Goal: Task Accomplishment & Management: Use online tool/utility

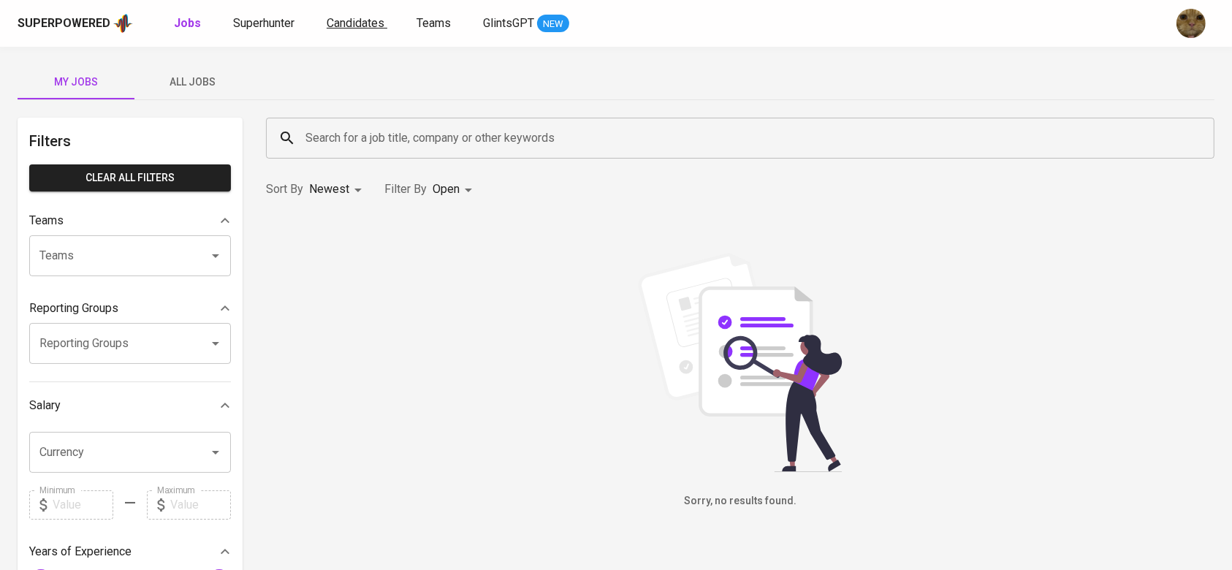
click at [367, 19] on span "Candidates" at bounding box center [356, 23] width 58 height 14
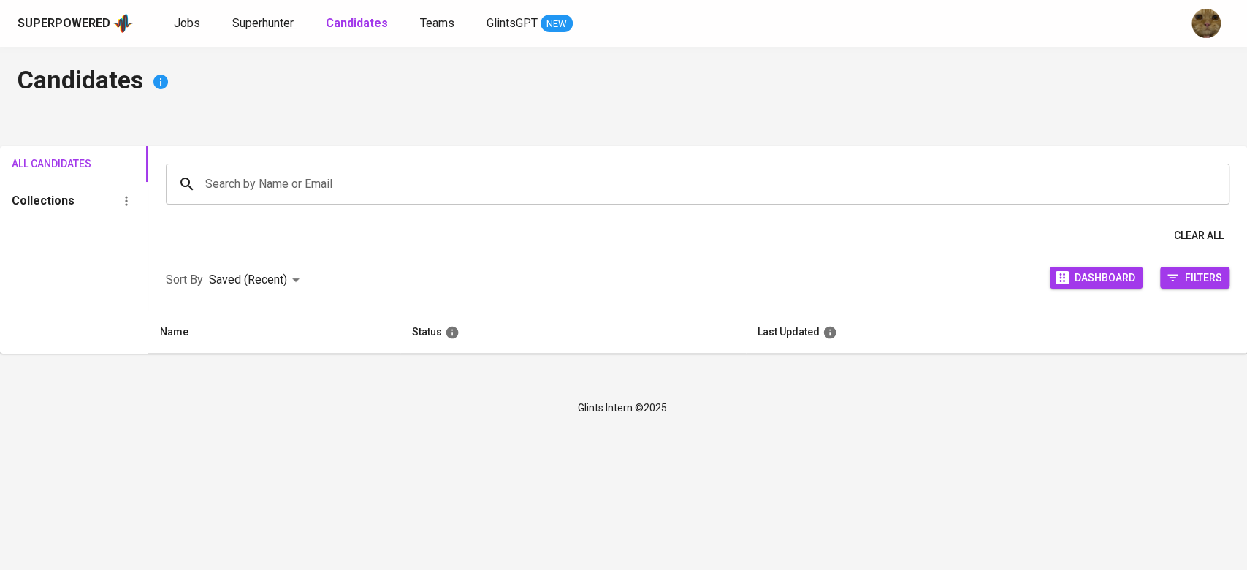
click at [291, 26] on span "Superhunter" at bounding box center [262, 23] width 61 height 14
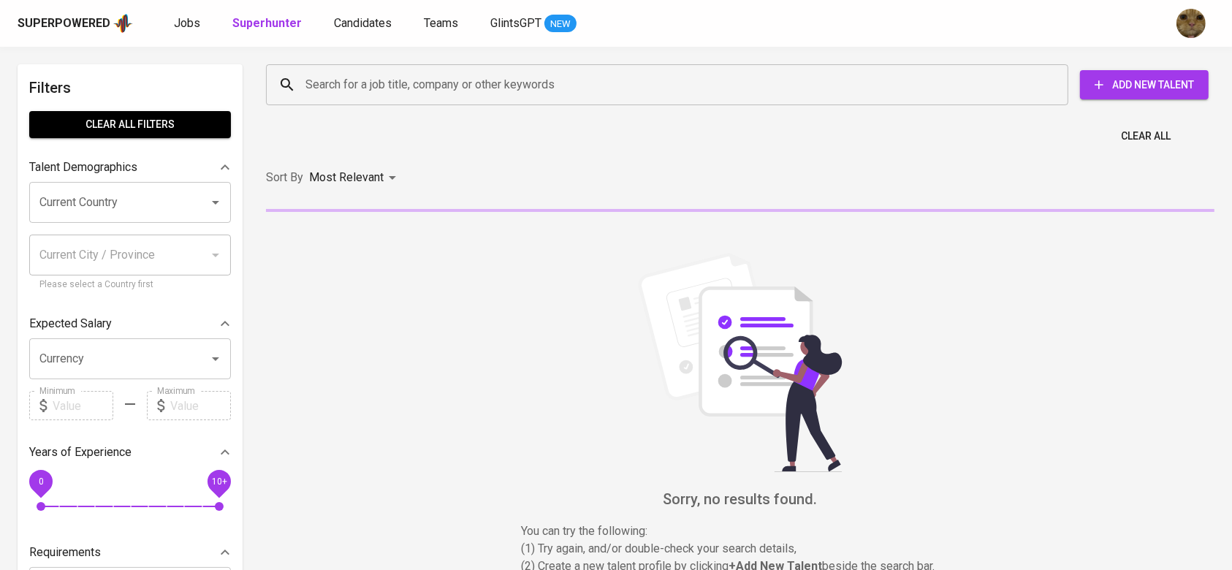
click at [329, 92] on input "Search for a job title, company or other keywords" at bounding box center [671, 85] width 738 height 28
paste input "bismaariefqi@gmail.com"
type input "bismaariefqi@gmail.com"
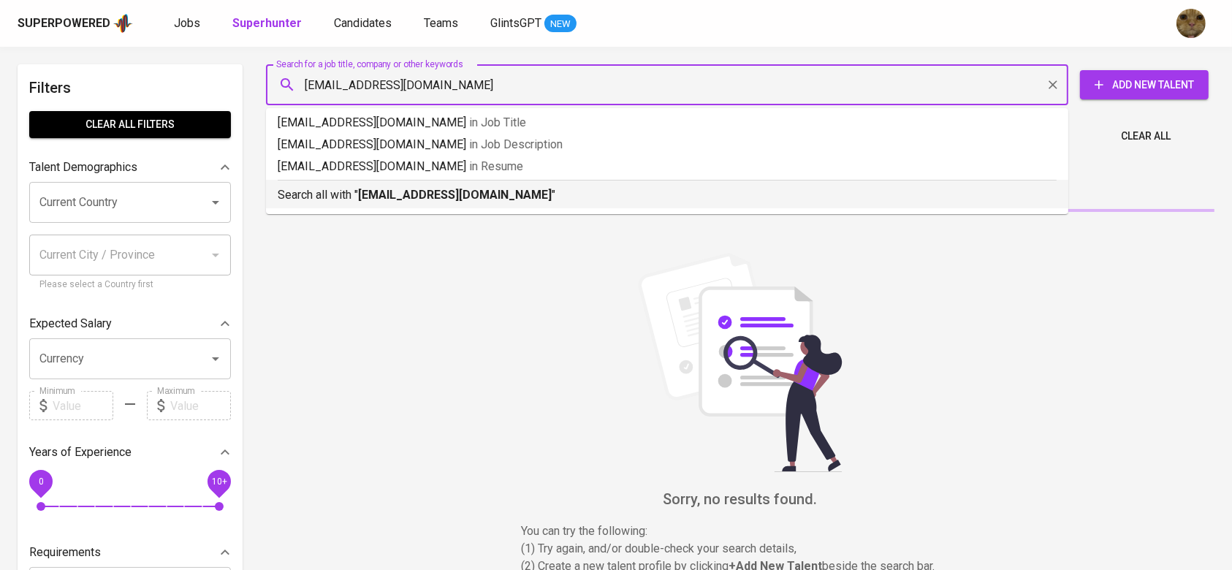
click at [336, 183] on div "Search all with " bismaariefqi@gmail.com "" at bounding box center [667, 192] width 779 height 24
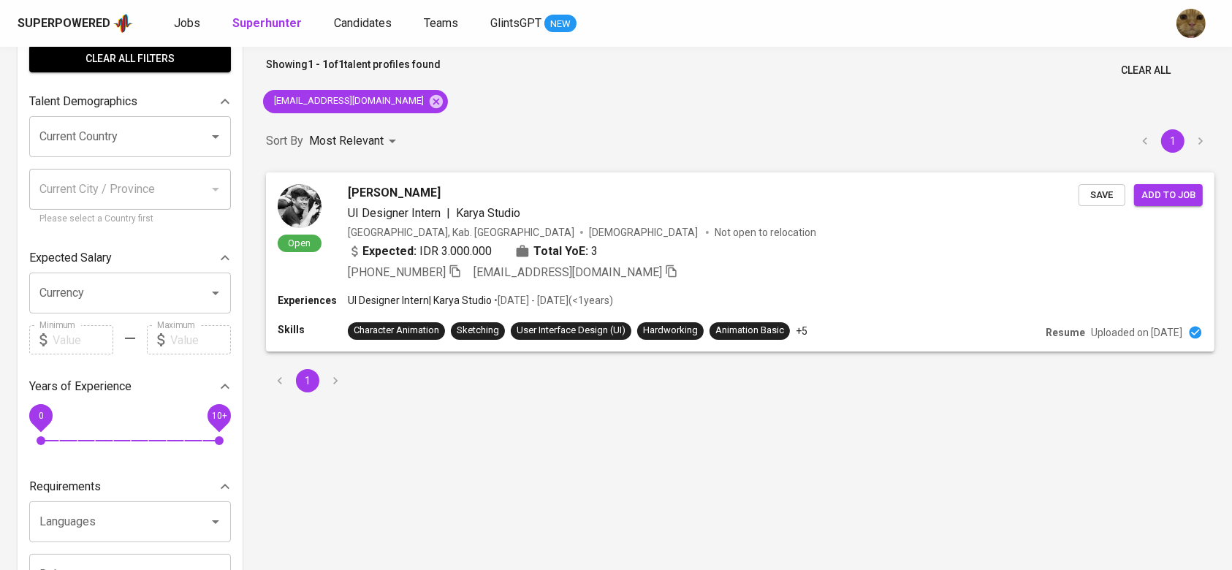
scroll to position [72, 0]
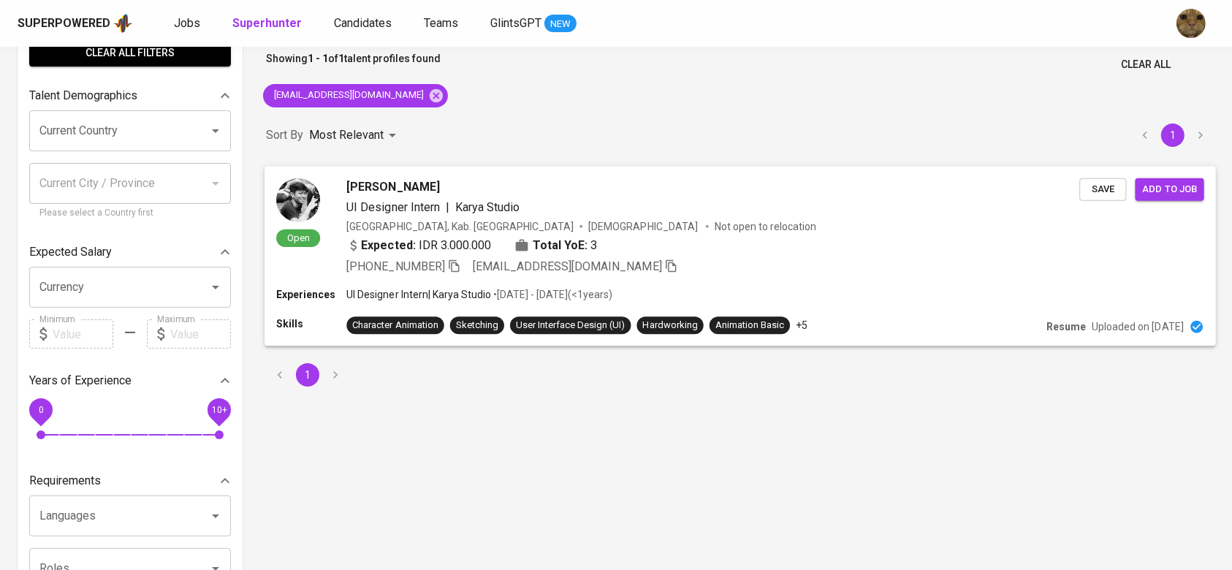
click at [760, 252] on div "Expected: IDR 3.000.000 Total YoE: 3" at bounding box center [712, 246] width 733 height 21
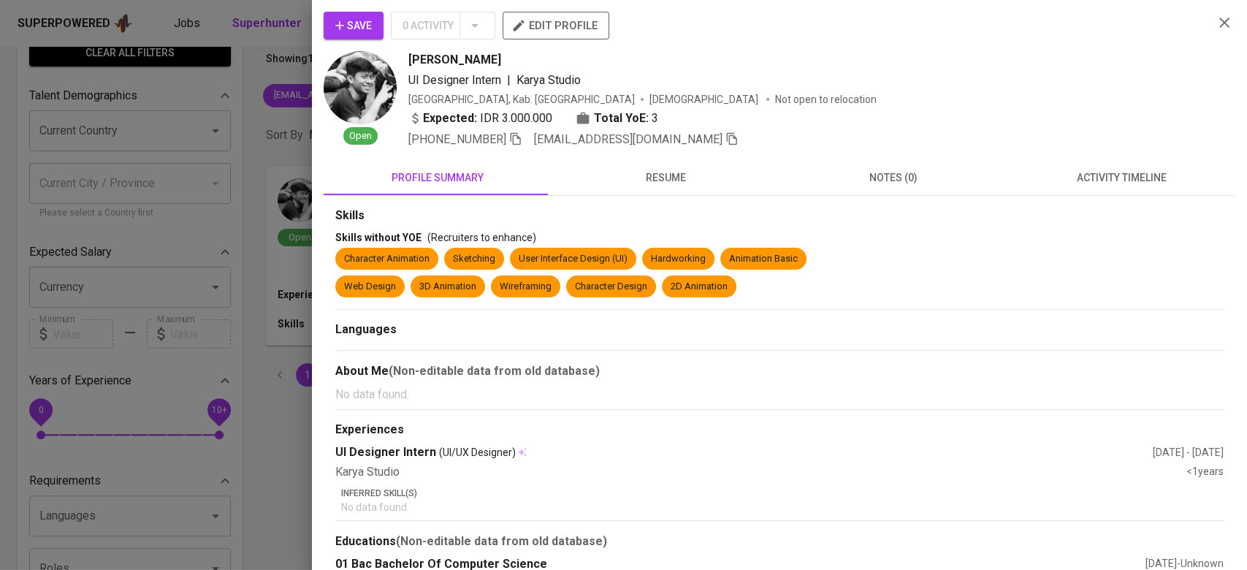
click at [355, 23] on span "Save" at bounding box center [353, 26] width 37 height 18
click at [236, 52] on div at bounding box center [623, 285] width 1247 height 570
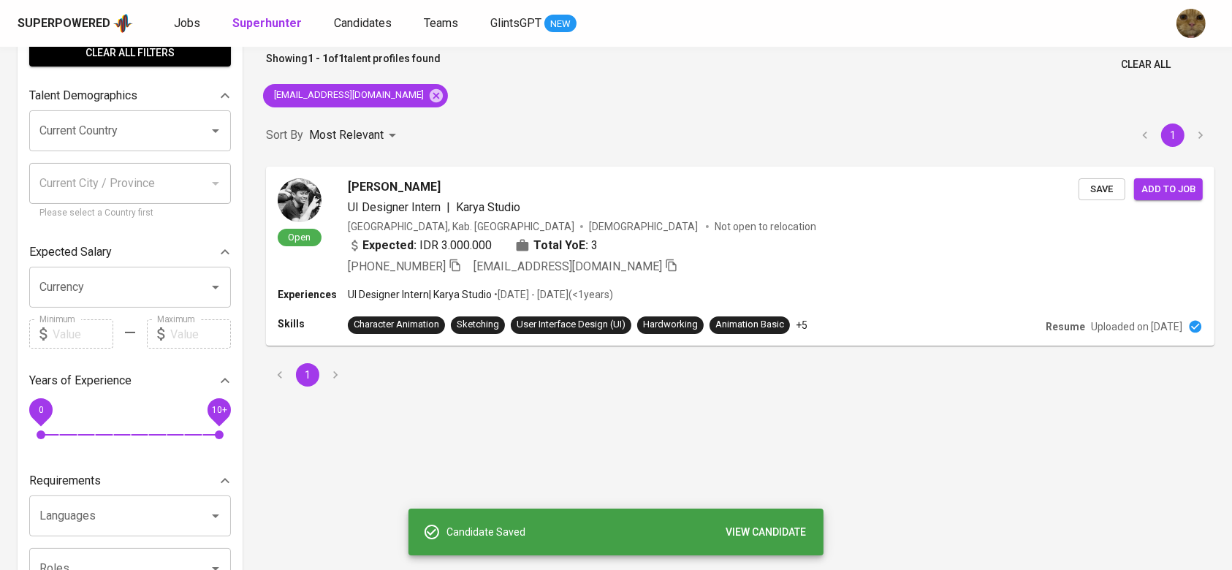
click at [346, 32] on link "Candidates" at bounding box center [364, 24] width 61 height 18
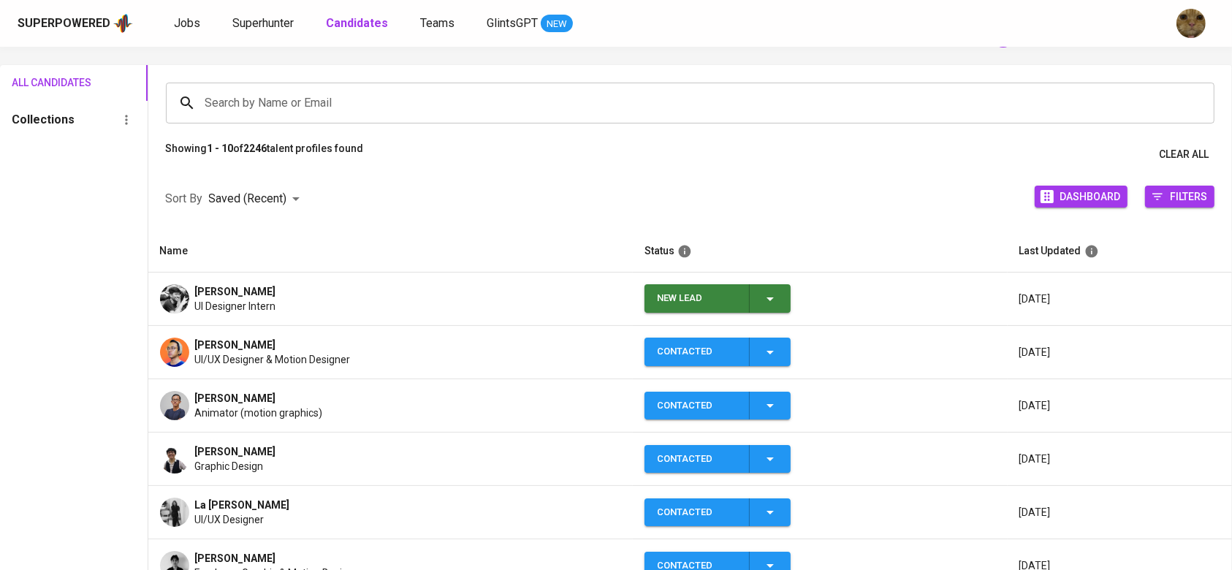
scroll to position [82, 0]
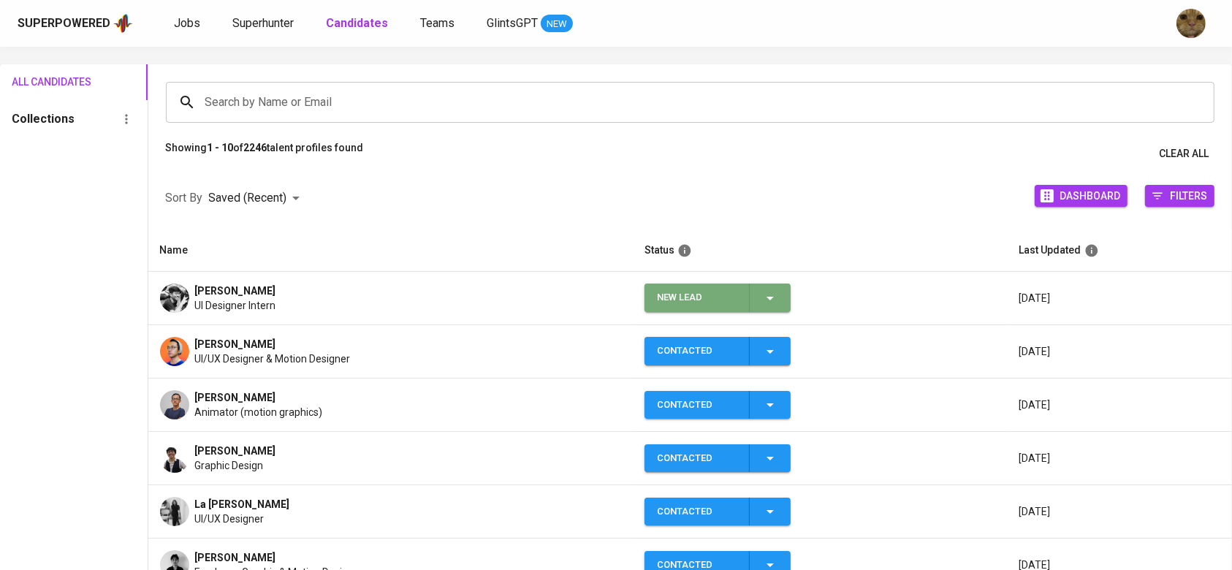
click at [763, 300] on icon "button" at bounding box center [770, 298] width 18 height 18
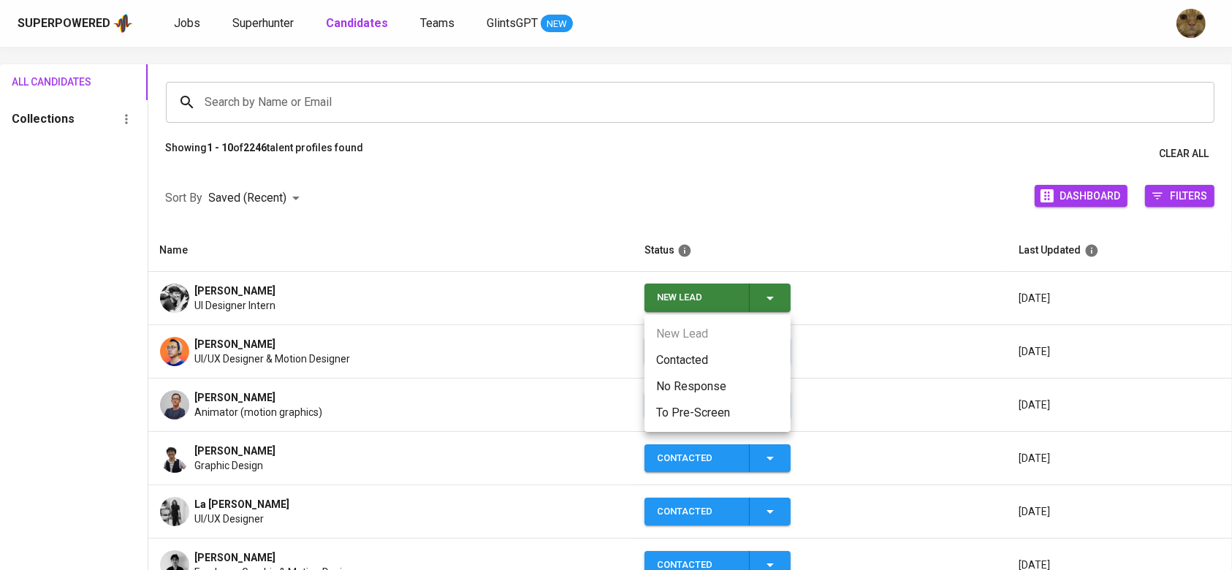
click at [694, 353] on li "Contacted" at bounding box center [717, 360] width 146 height 26
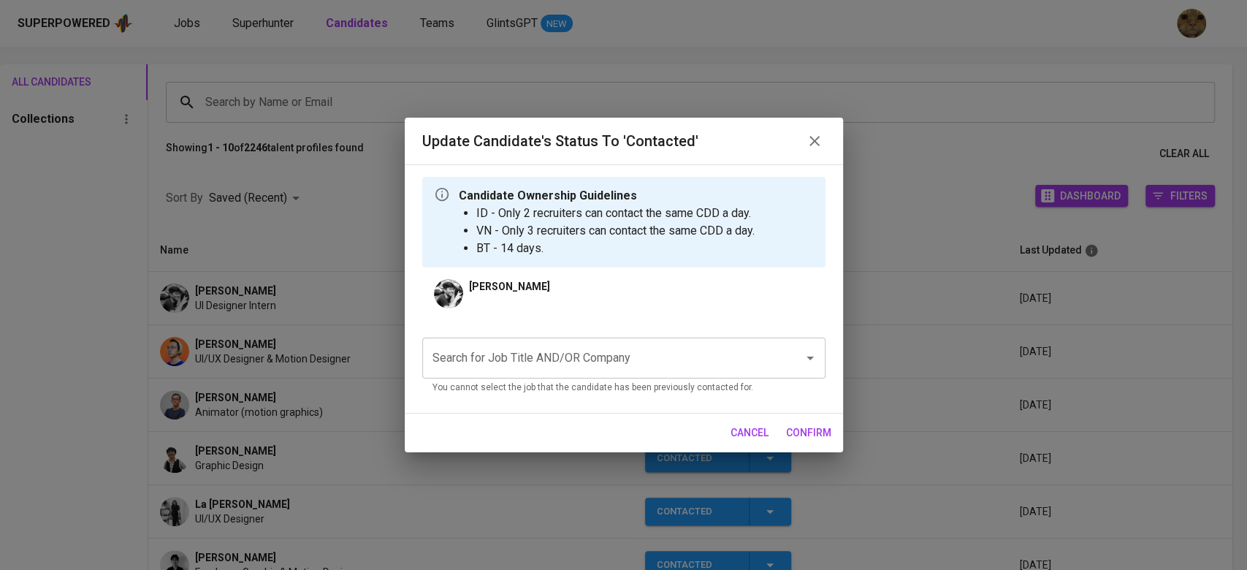
click at [552, 359] on input "Search for Job Title AND/OR Company" at bounding box center [603, 358] width 349 height 28
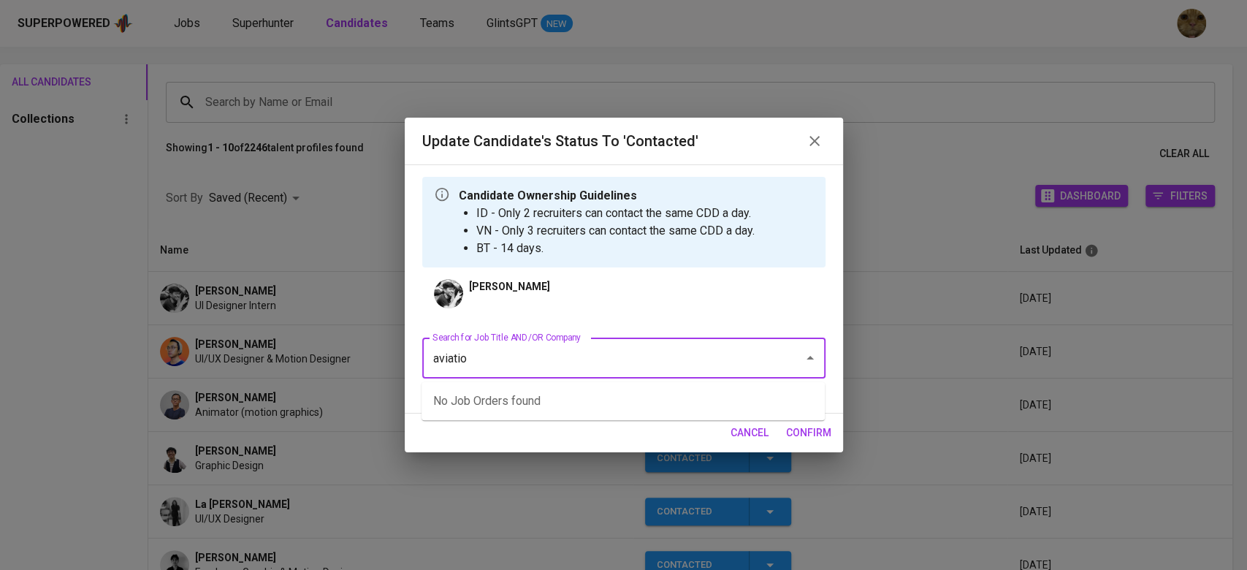
type input "aviation"
click at [515, 393] on li "RSM - Senior Developer (PayrollServe) (RSM - Singapore)" at bounding box center [623, 401] width 403 height 26
type input "rsm"
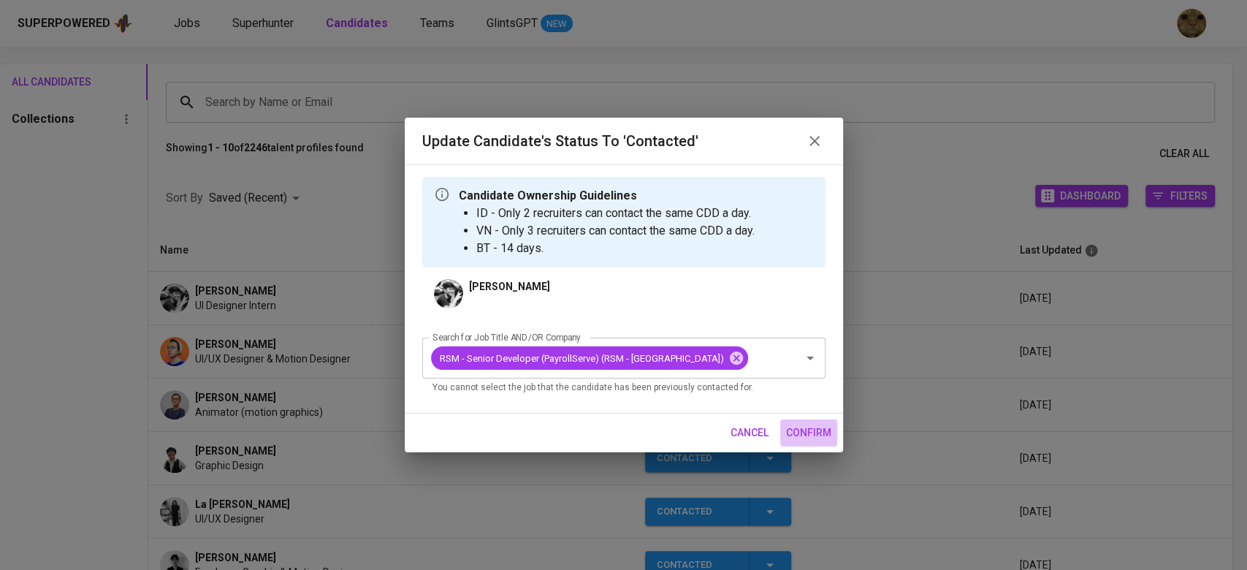
click at [824, 427] on span "confirm" at bounding box center [808, 433] width 45 height 18
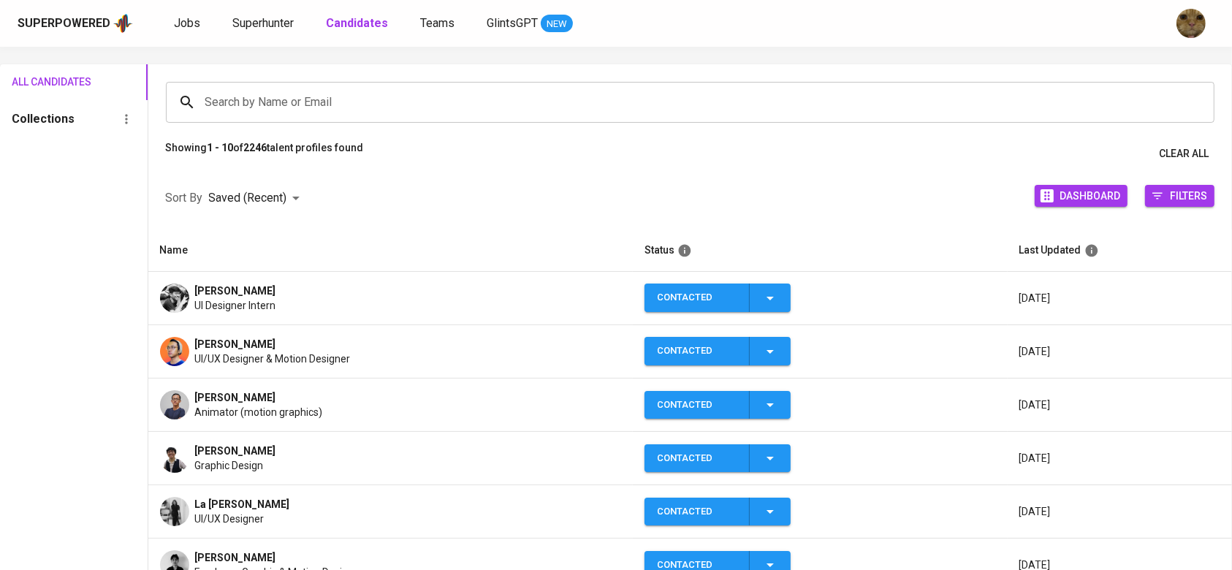
click at [261, 34] on div "Superpowered Jobs Superhunter Candidates Teams GlintsGPT NEW" at bounding box center [593, 23] width 1150 height 22
click at [259, 26] on span "Superhunter" at bounding box center [262, 23] width 61 height 14
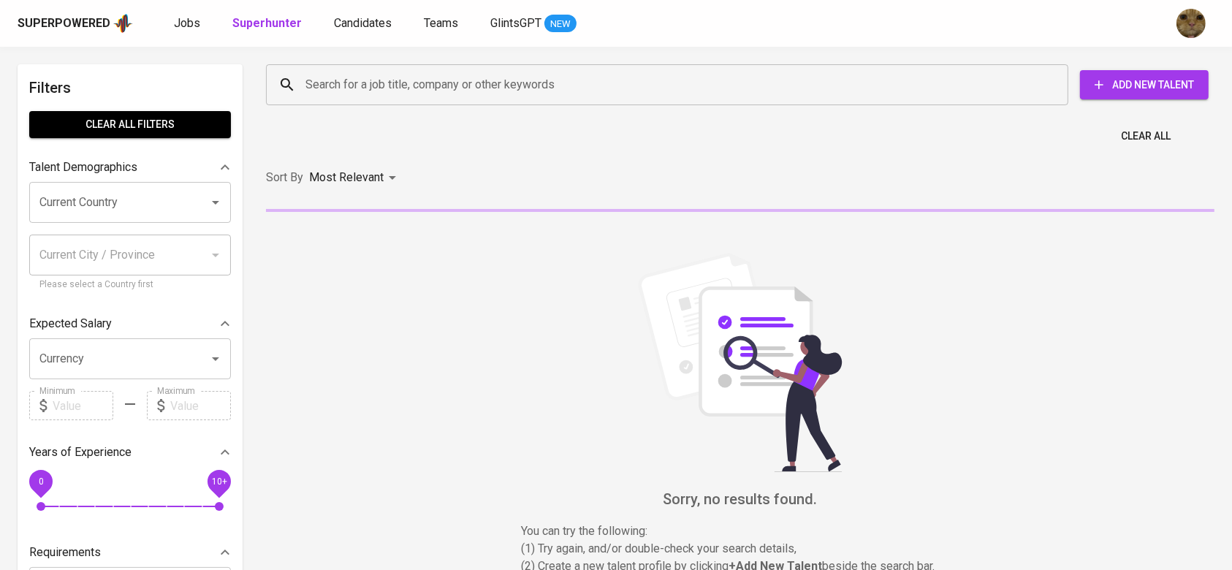
click at [313, 67] on div "Search for a job title, company or other keywords" at bounding box center [667, 84] width 802 height 41
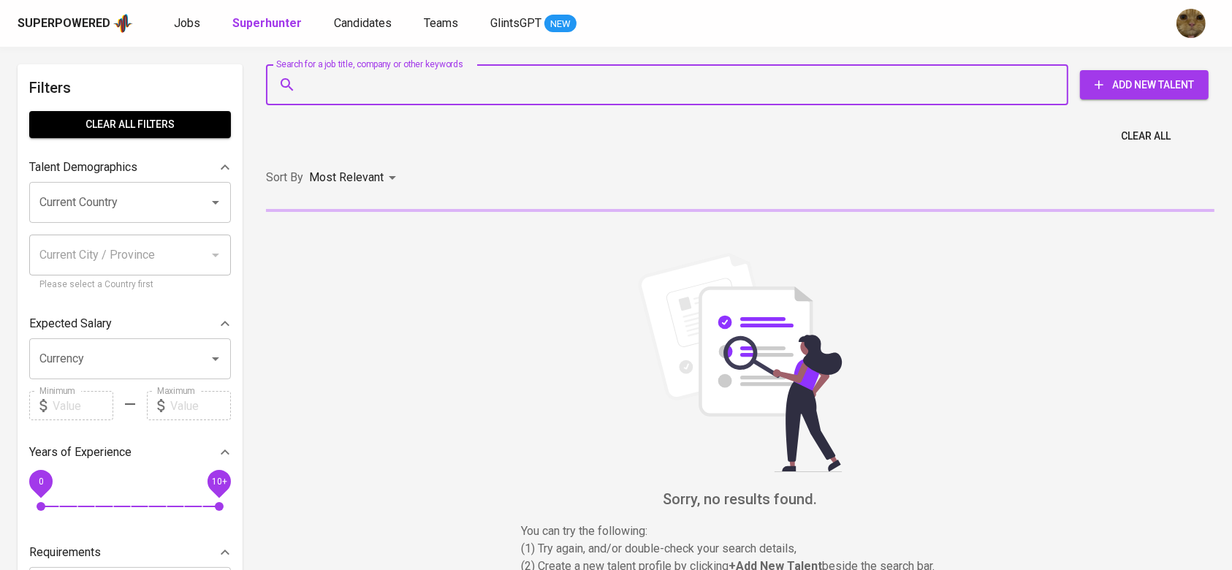
paste input "falaheksananda@gmail.com"
type input "falaheksananda@gmail.com"
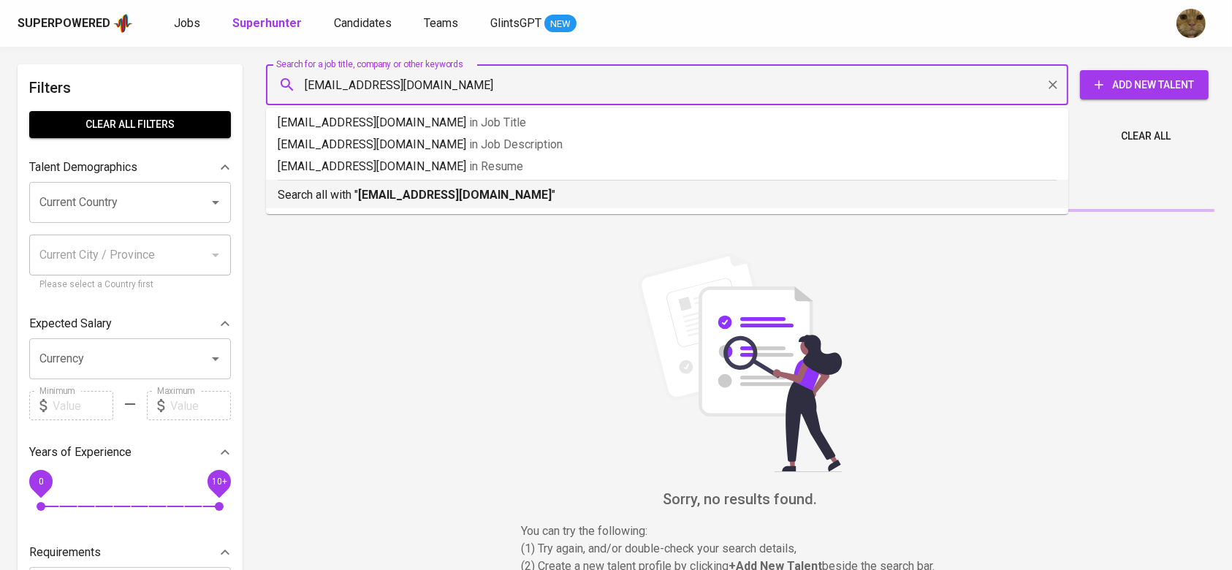
click at [357, 191] on p "Search all with " falaheksananda@gmail.com "" at bounding box center [667, 195] width 779 height 18
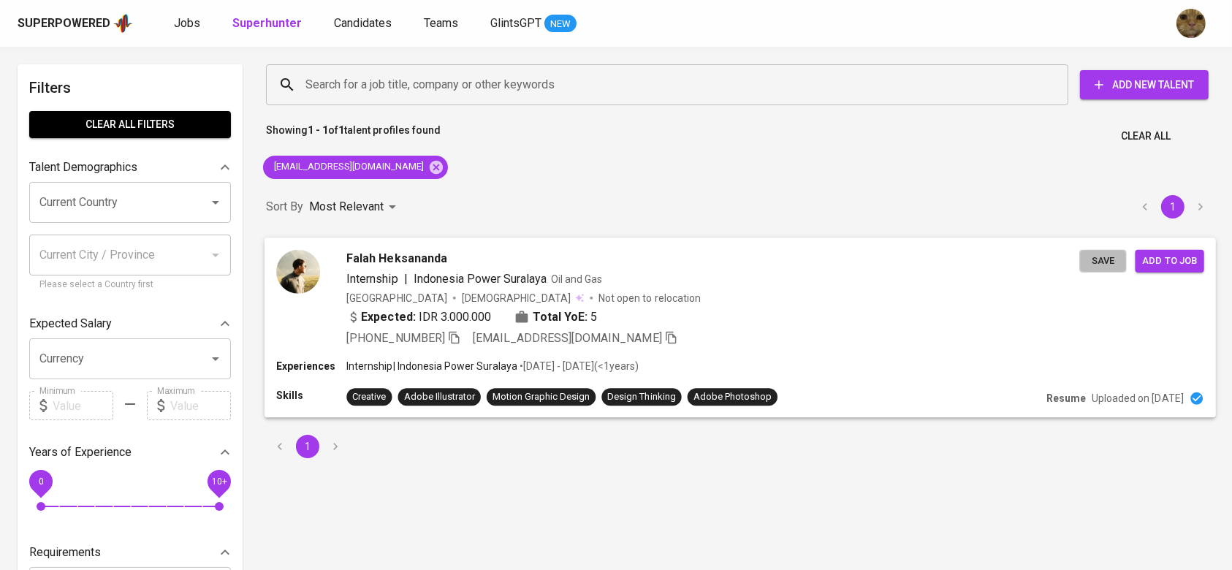
click at [1116, 266] on span "Save" at bounding box center [1102, 260] width 32 height 17
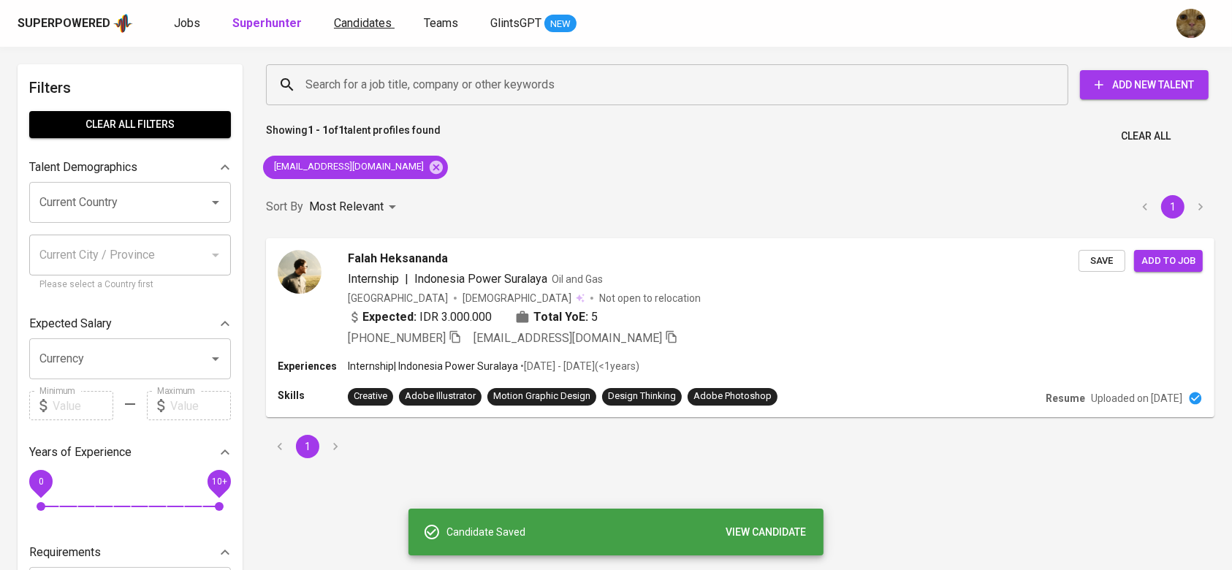
click at [382, 20] on span "Candidates" at bounding box center [363, 23] width 58 height 14
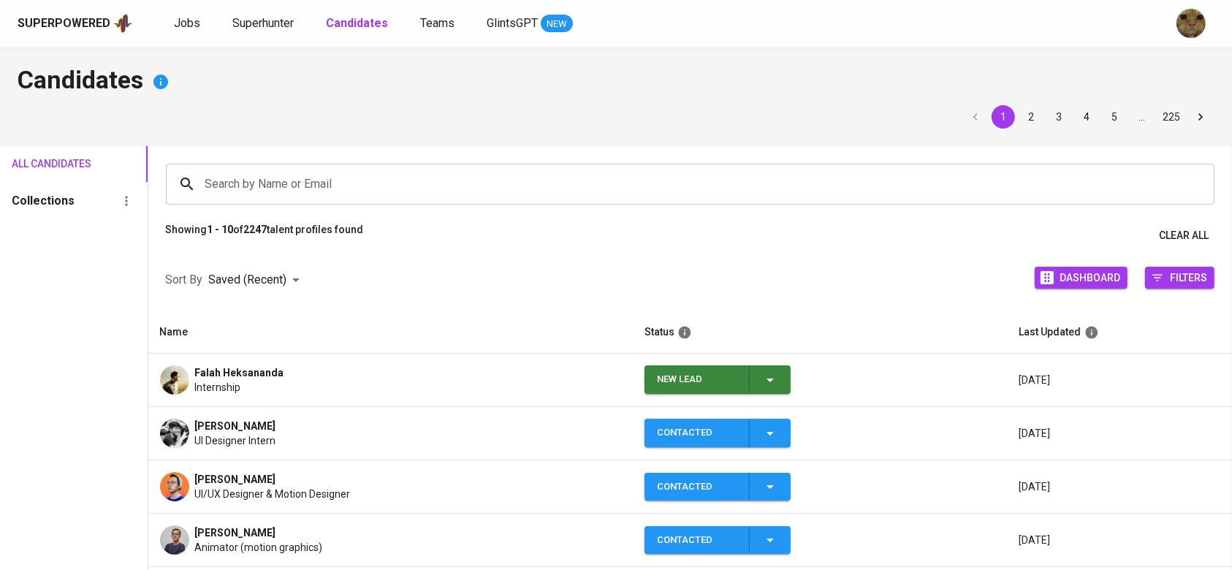
scroll to position [194, 0]
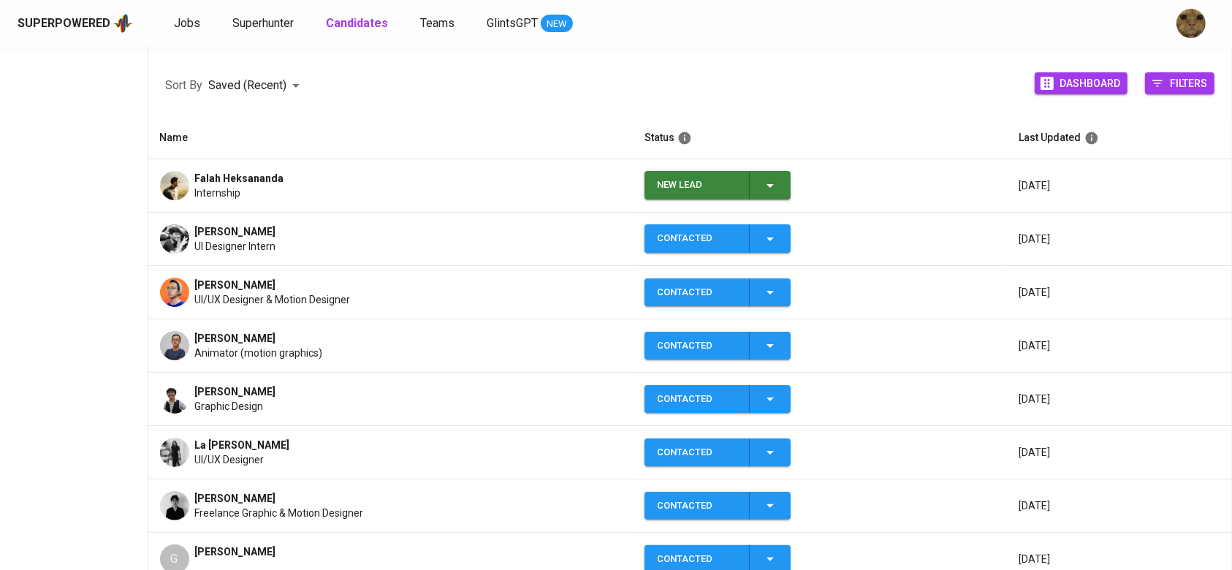
click at [758, 167] on td "New Lead" at bounding box center [820, 185] width 374 height 53
click at [779, 188] on span "New Lead" at bounding box center [717, 185] width 134 height 28
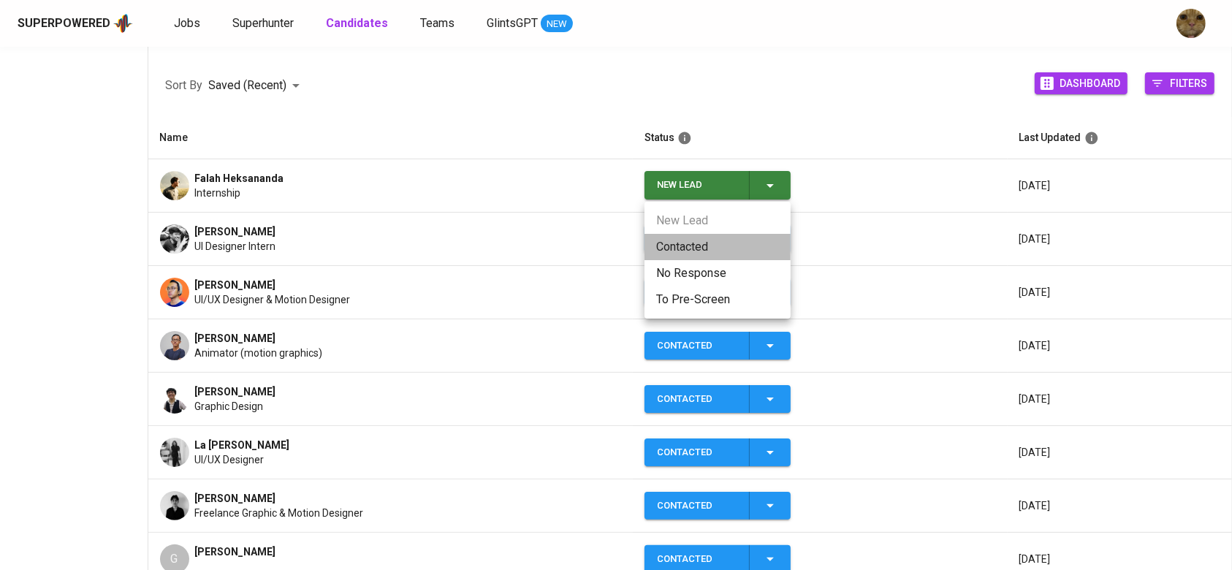
click at [701, 254] on li "Contacted" at bounding box center [717, 247] width 146 height 26
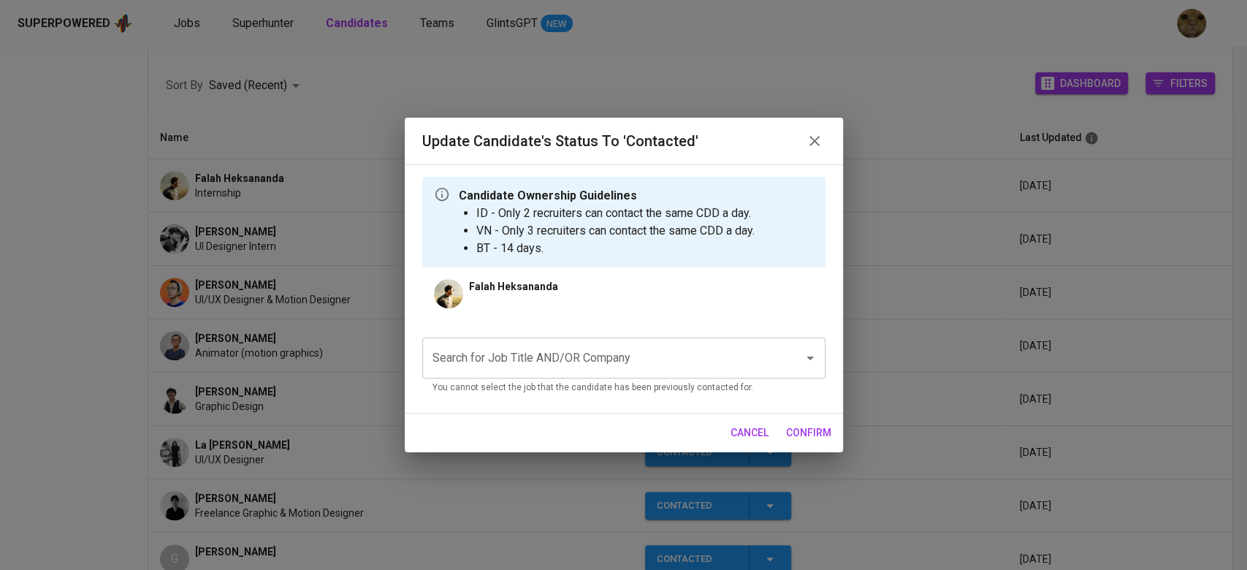
click at [464, 351] on input "Search for Job Title AND/OR Company" at bounding box center [603, 358] width 349 height 28
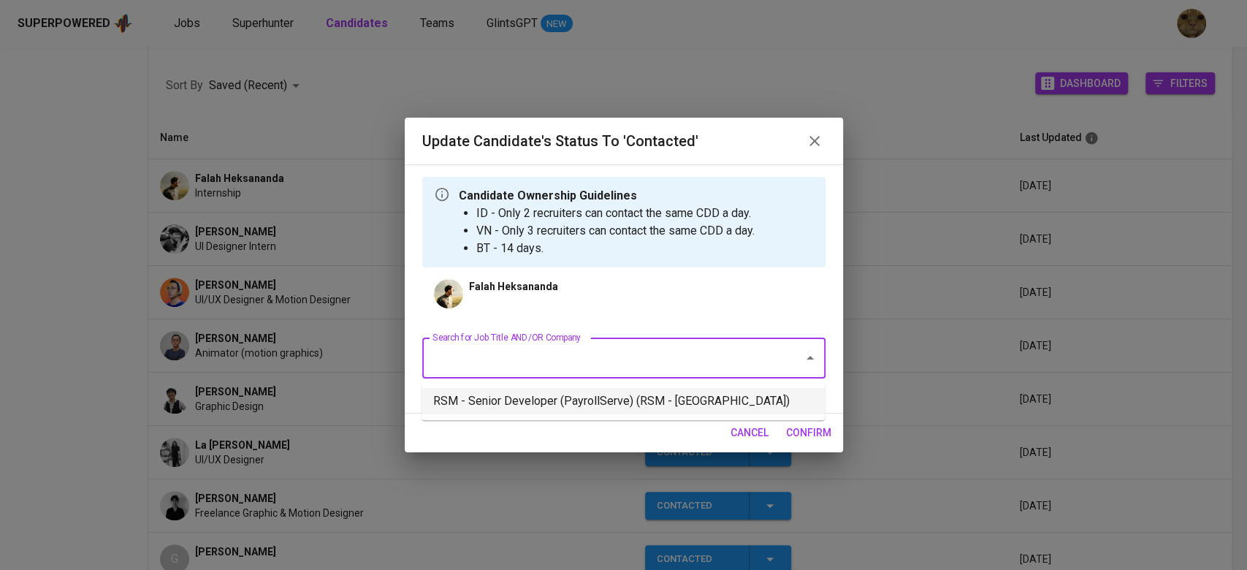
click at [490, 393] on li "RSM - Senior Developer (PayrollServe) (RSM - Singapore)" at bounding box center [623, 401] width 403 height 26
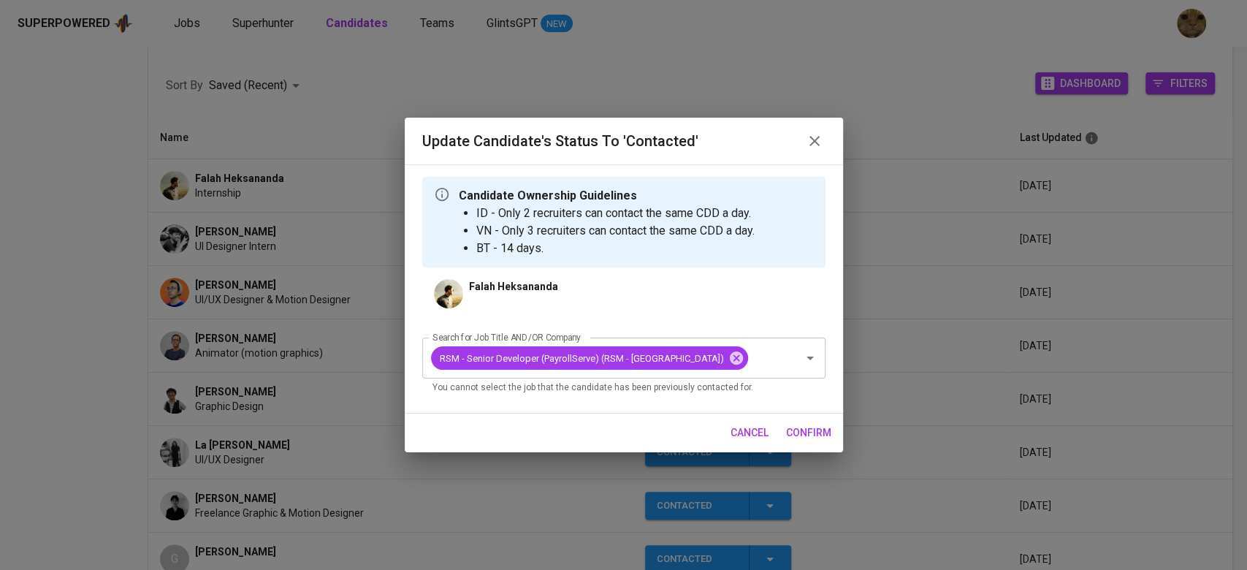
click at [803, 438] on span "confirm" at bounding box center [808, 433] width 45 height 18
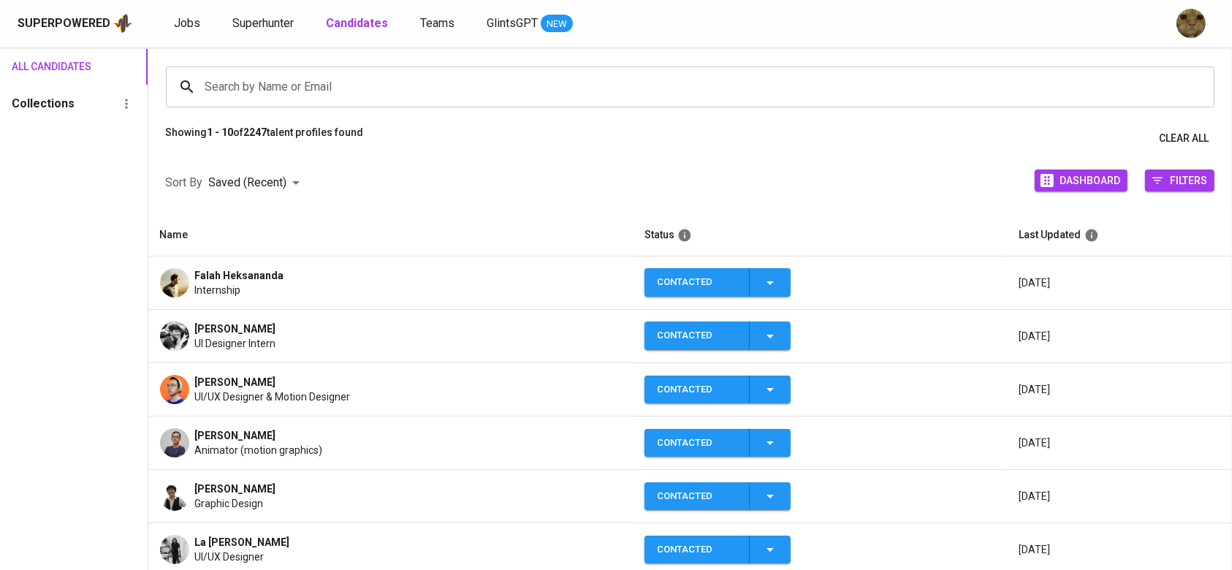
scroll to position [0, 0]
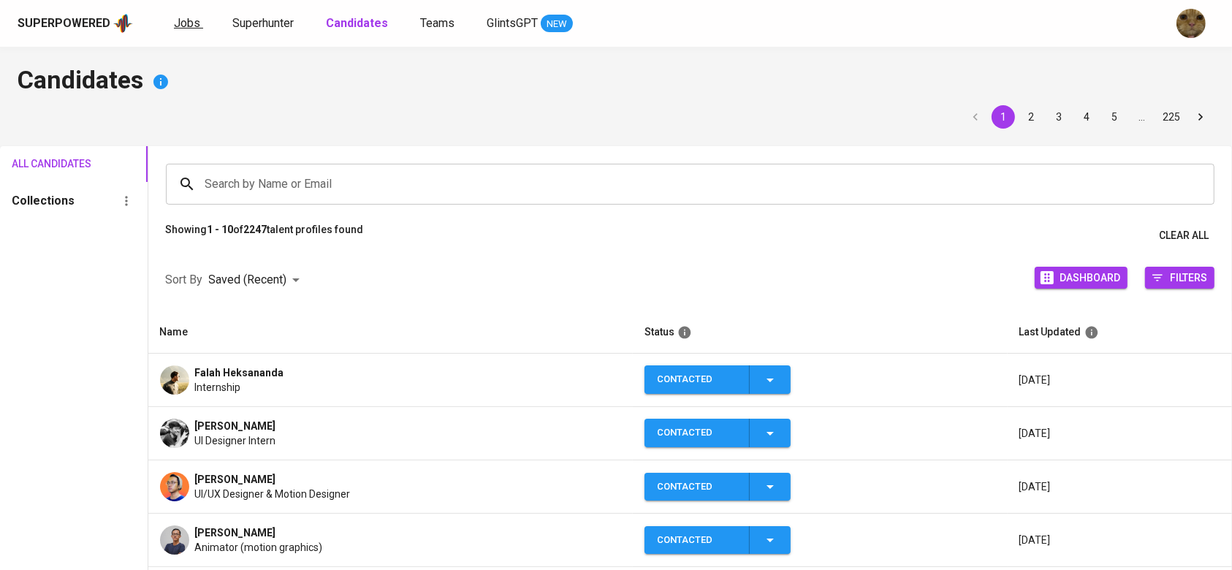
click at [178, 31] on link "Jobs" at bounding box center [188, 24] width 29 height 18
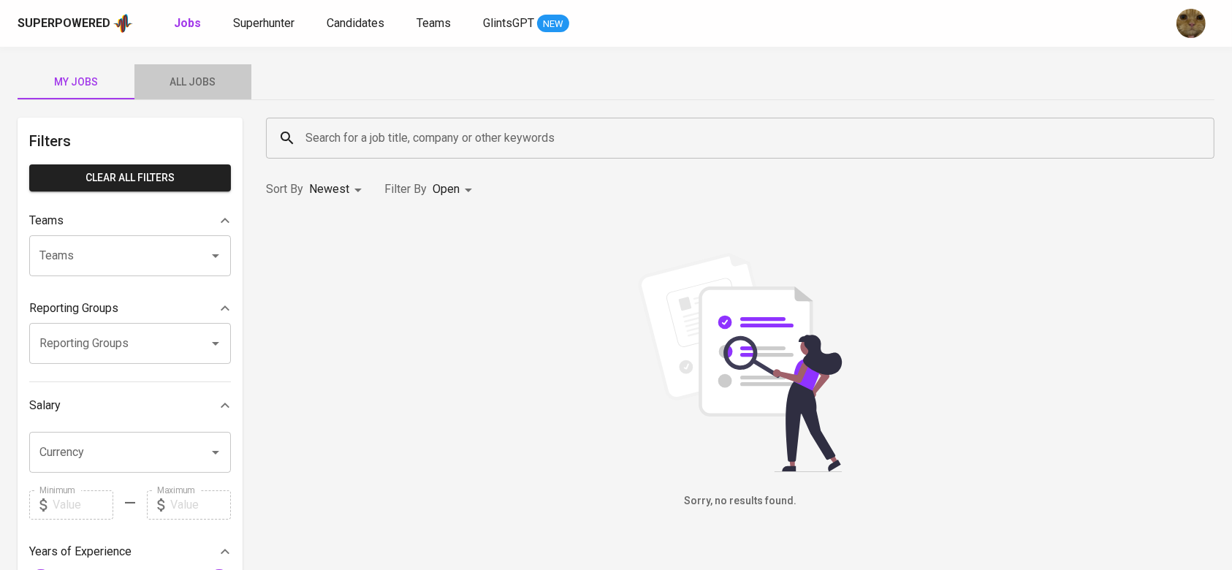
click at [193, 77] on span "All Jobs" at bounding box center [192, 82] width 99 height 18
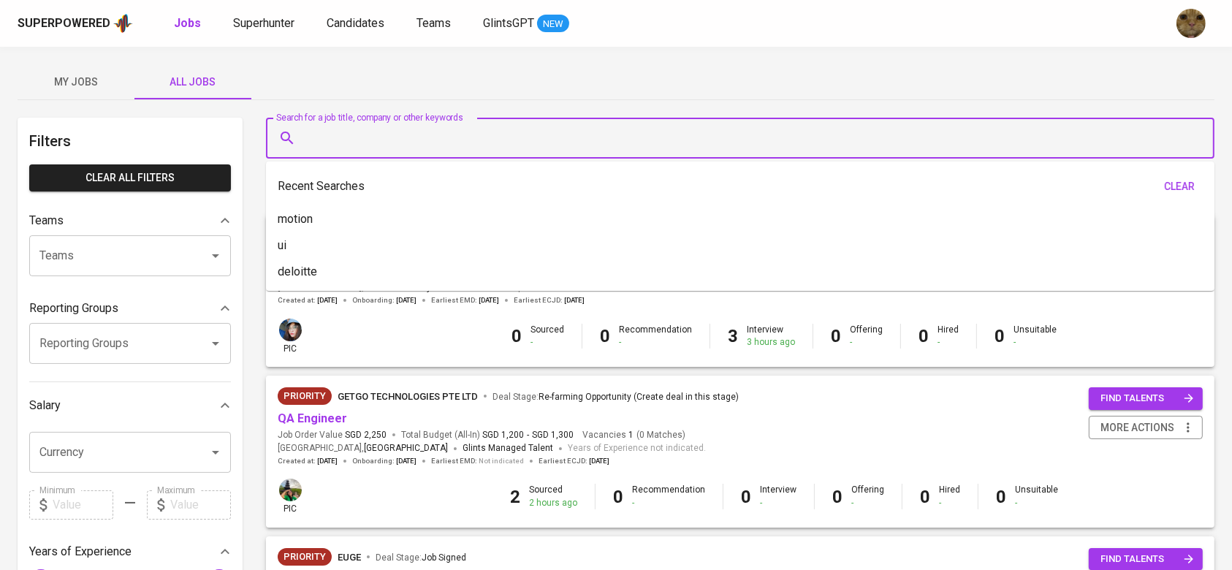
click at [327, 128] on input "Search for a job title, company or other keywords" at bounding box center [744, 138] width 884 height 28
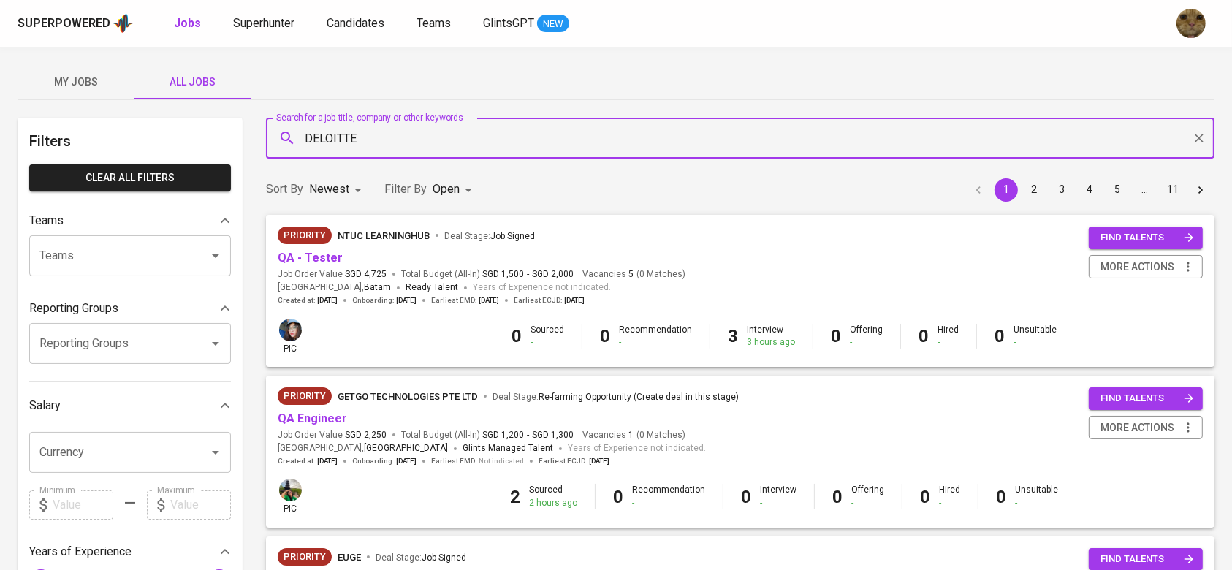
type input "DELOITTE"
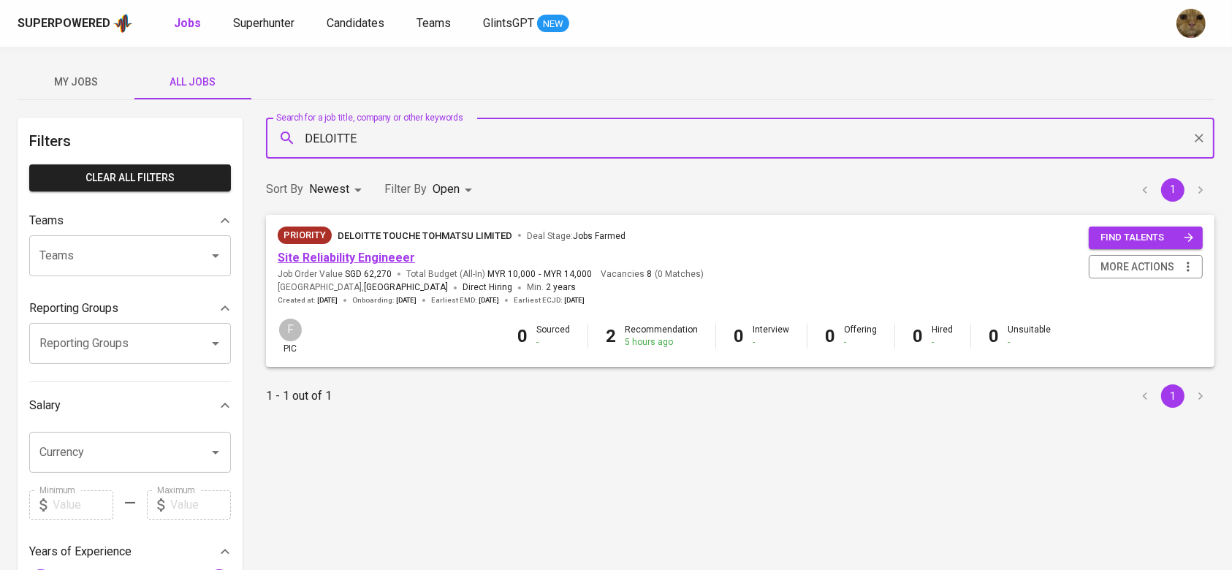
click at [301, 251] on link "Site Reliability Engineeer" at bounding box center [346, 258] width 137 height 14
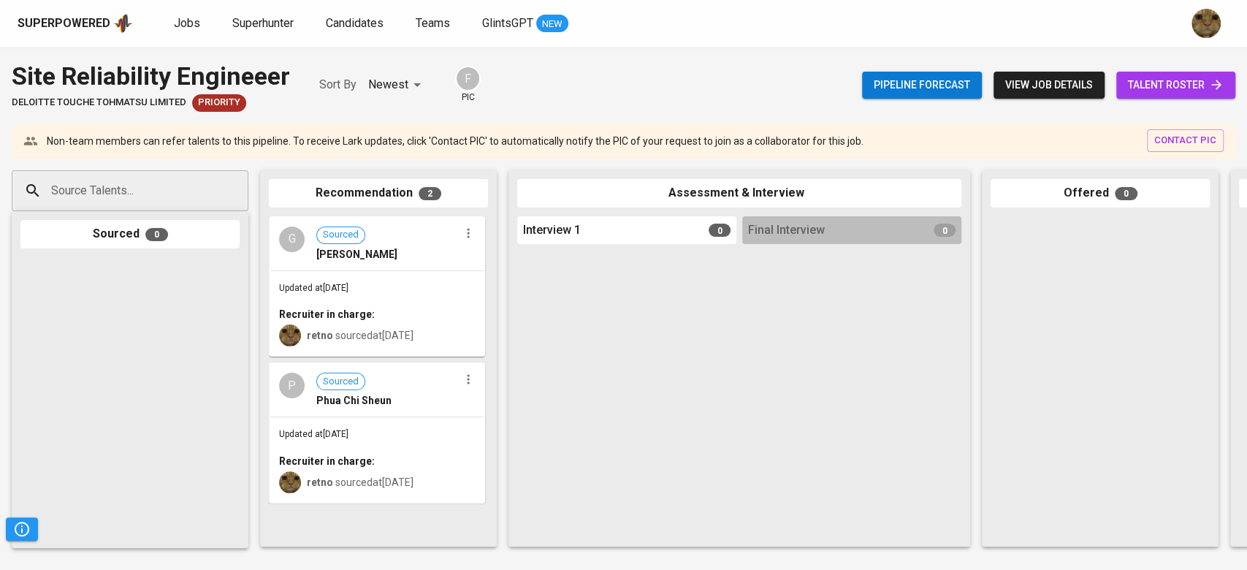
click at [353, 300] on div "Updated at Sep 03, 2025 Recruiter in charge: retno sourced at Sep 03, 2025" at bounding box center [376, 313] width 213 height 85
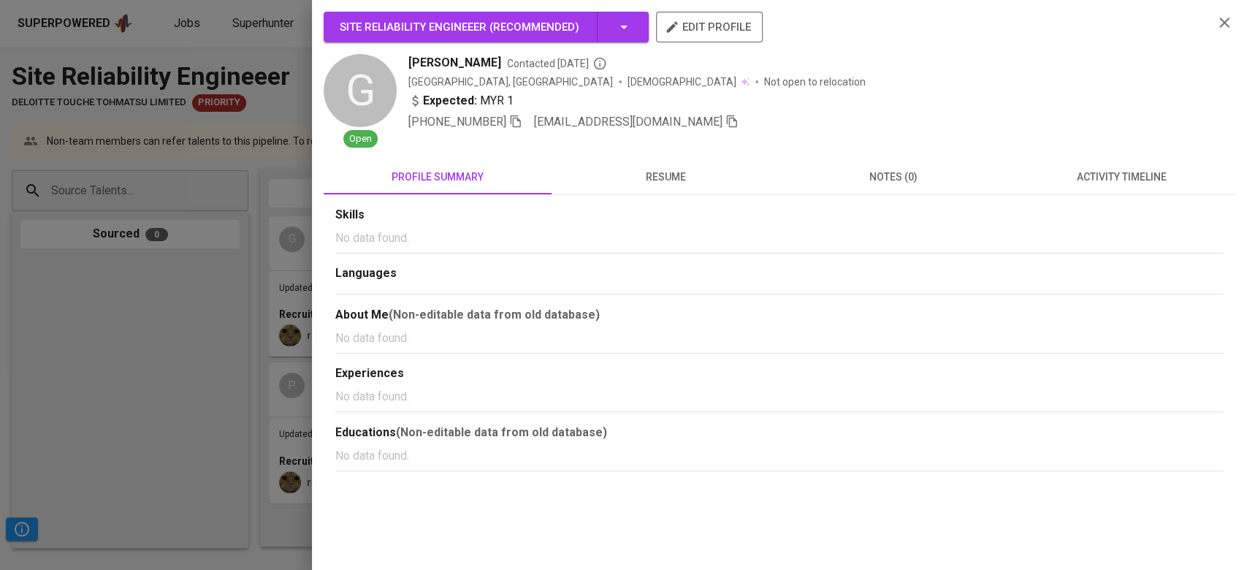
click at [1108, 178] on span "activity timeline" at bounding box center [1121, 177] width 210 height 18
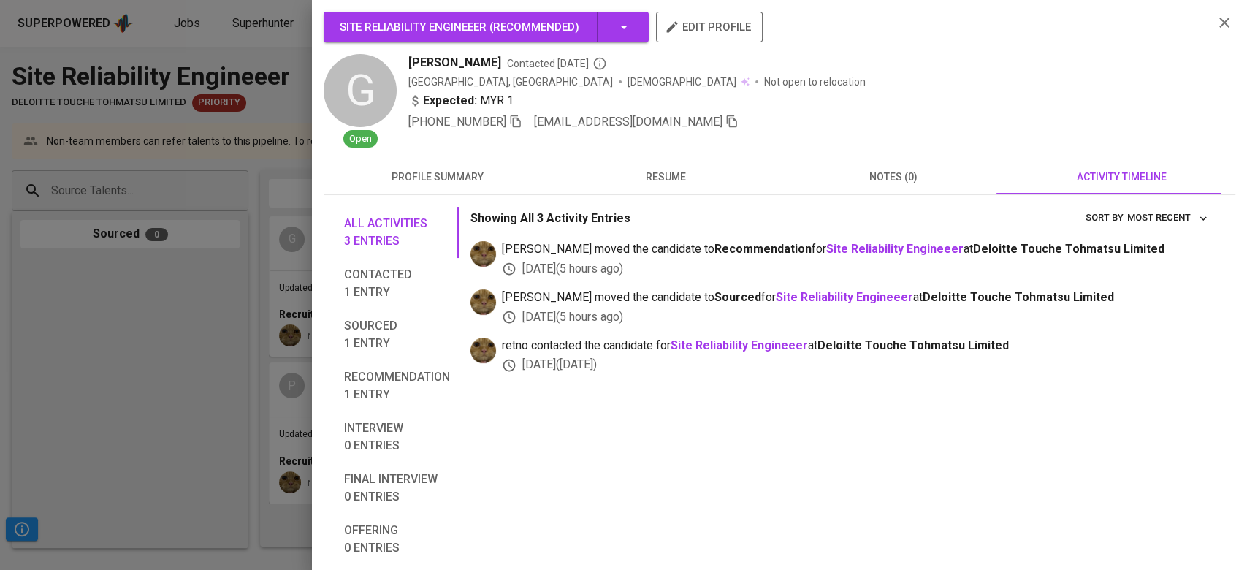
click at [239, 371] on div at bounding box center [623, 285] width 1247 height 570
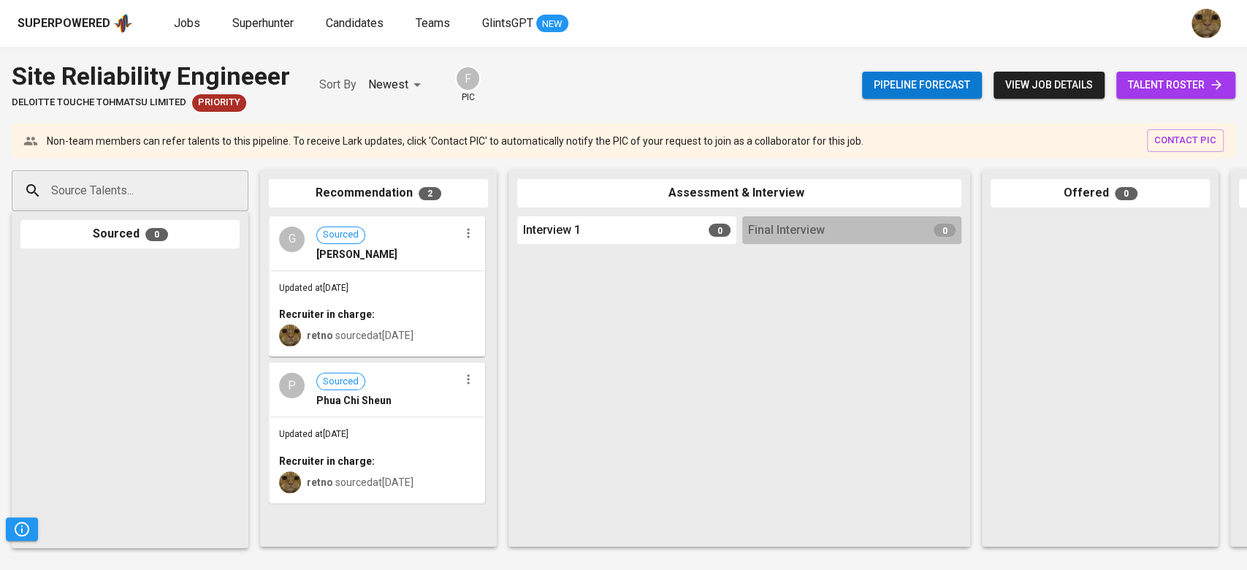
click at [294, 471] on div at bounding box center [290, 482] width 22 height 22
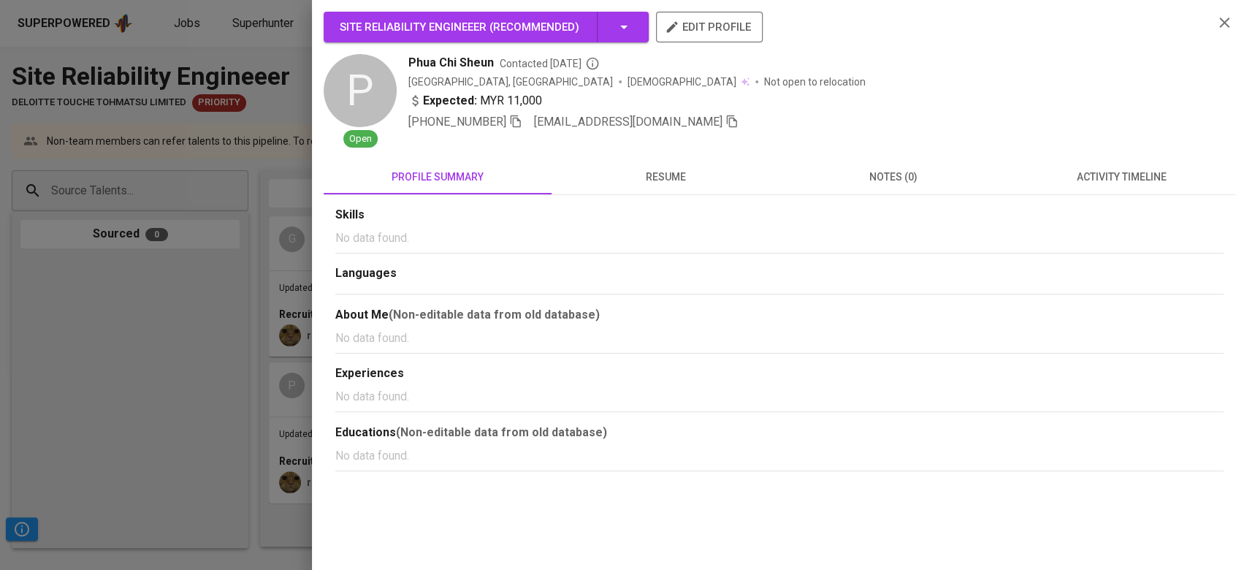
click at [1087, 180] on span "activity timeline" at bounding box center [1121, 177] width 210 height 18
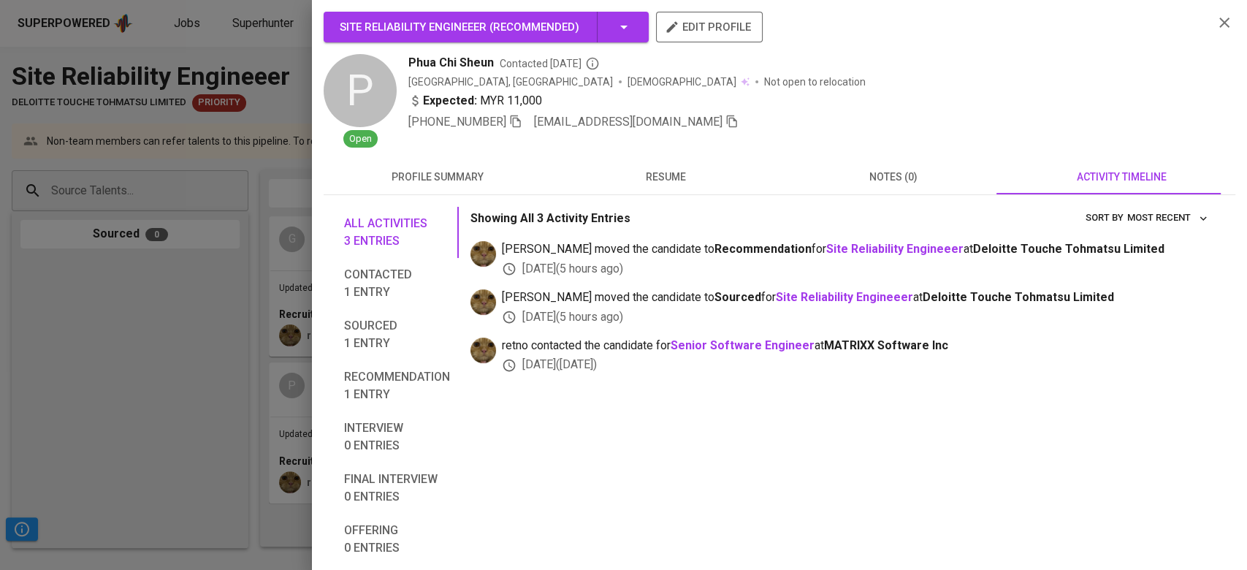
click at [297, 353] on div at bounding box center [623, 285] width 1247 height 570
